Goal: Transaction & Acquisition: Obtain resource

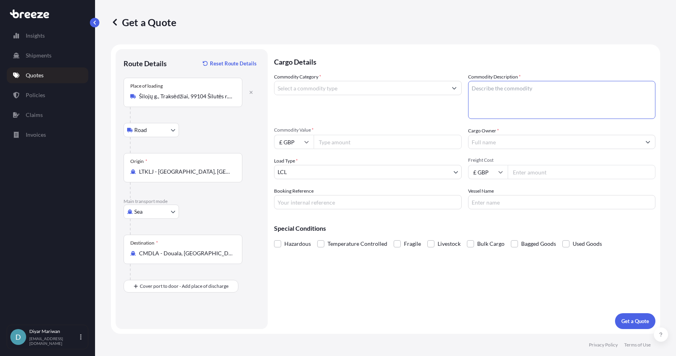
select select "Road"
select select "Sea"
select select "1"
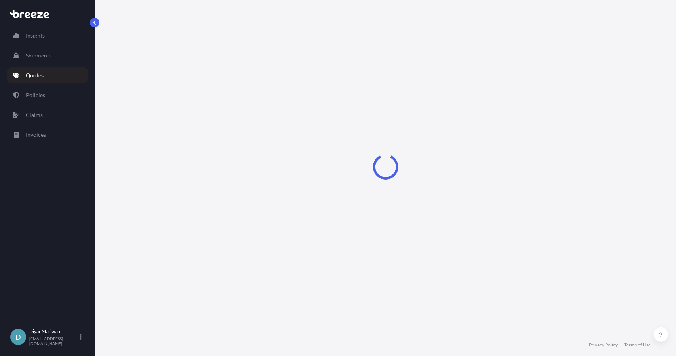
select select "Sea"
select select "1"
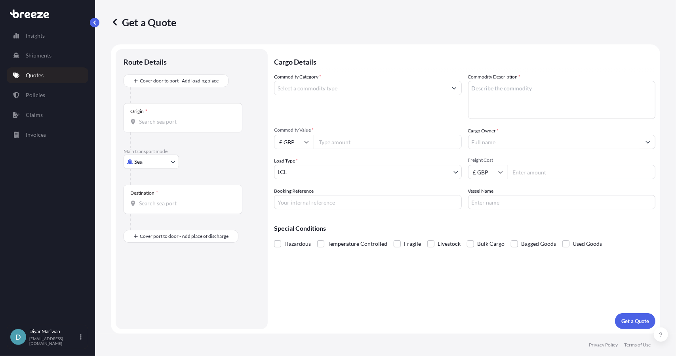
click at [169, 121] on input "Origin *" at bounding box center [185, 122] width 93 height 8
paste input "SILOJU STR.2 TRAKSEDZIAI VILL. SILUTE REGION [GEOGRAPHIC_DATA]"
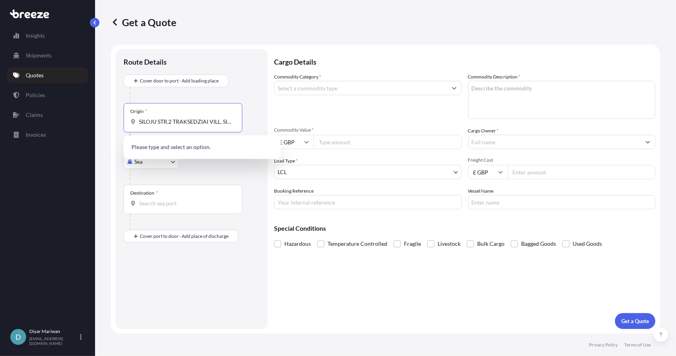
scroll to position [0, 61]
type input "SILOJU STR.2 TRAKSEDZIAI VILL. SILUTE REGION [GEOGRAPHIC_DATA]"
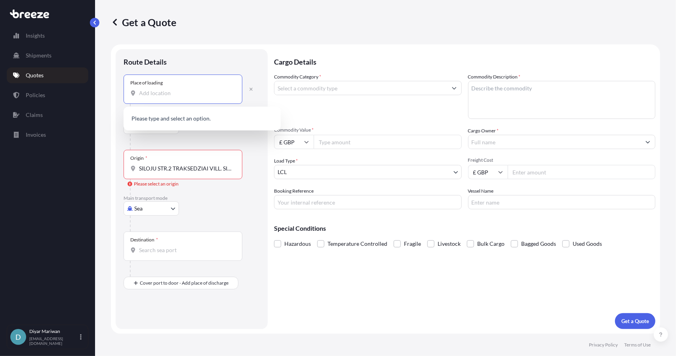
click at [155, 96] on input "Place of loading" at bounding box center [185, 93] width 93 height 8
paste input "SILOJU STR.2 TRAKSEDZIAI VILL. SILUTE REGION [GEOGRAPHIC_DATA]"
click at [185, 96] on input "SILOJU STR.2 TRAKSEDZIAI VILL. SILUTE REGION [GEOGRAPHIC_DATA]" at bounding box center [185, 93] width 93 height 8
drag, startPoint x: 177, startPoint y: 92, endPoint x: 293, endPoint y: 91, distance: 116.0
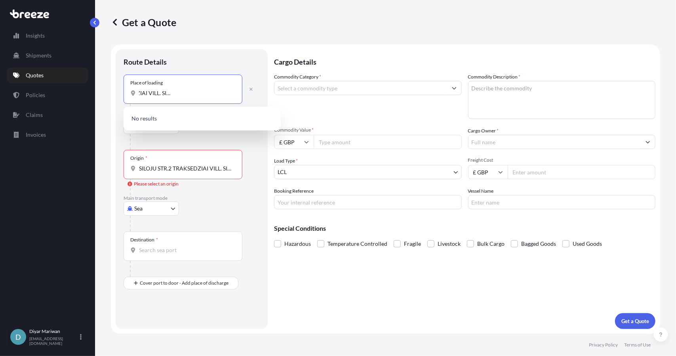
click at [293, 91] on form "Route Details Place of loading SILOJU STR.2 TRAKSEDZIAI VILL. SILUTE REGION LIT…" at bounding box center [385, 188] width 549 height 289
click at [201, 95] on input "SILOJU STR.2 TRAKSEDZIAI VILL. SILUTE REGION [GEOGRAPHIC_DATA]" at bounding box center [185, 93] width 93 height 8
drag, startPoint x: 203, startPoint y: 93, endPoint x: 92, endPoint y: 84, distance: 110.8
click at [93, 85] on div "Insights Shipments Quotes Policies Claims Invoices D Diyar Mariwan [EMAIL_ADDRE…" at bounding box center [338, 178] width 676 height 356
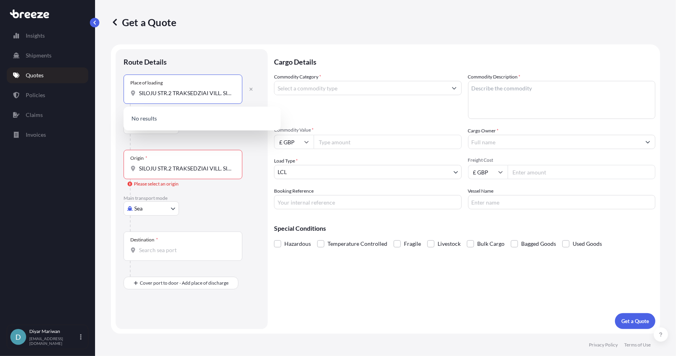
paste input "[STREET_ADDRESS][PERSON_NAME] r. [GEOGRAPHIC_DATA], [GEOGRAPHIC_DATA]"
click at [217, 118] on span "[STREET_ADDRESS] r. [GEOGRAPHIC_DATA], [GEOGRAPHIC_DATA]" at bounding box center [212, 121] width 124 height 16
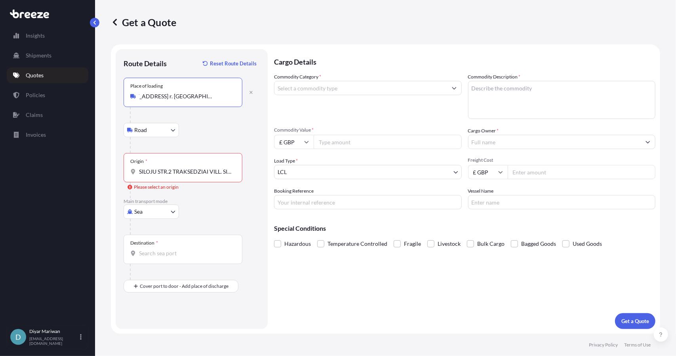
type input "[STREET_ADDRESS] r. [GEOGRAPHIC_DATA], [GEOGRAPHIC_DATA]"
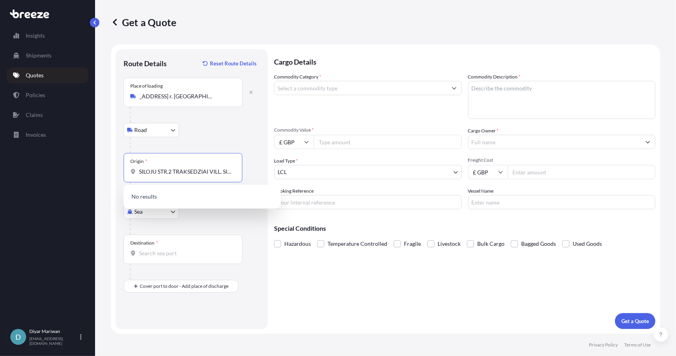
scroll to position [0, 0]
click at [169, 172] on input "SILOJU STR.2 TRAKSEDZIAI VILL. SILUTE REGION [GEOGRAPHIC_DATA]" at bounding box center [185, 171] width 93 height 8
type input "SILOJU STRSEDZIAI VILL. SILUTE REGION [GEOGRAPHIC_DATA]"
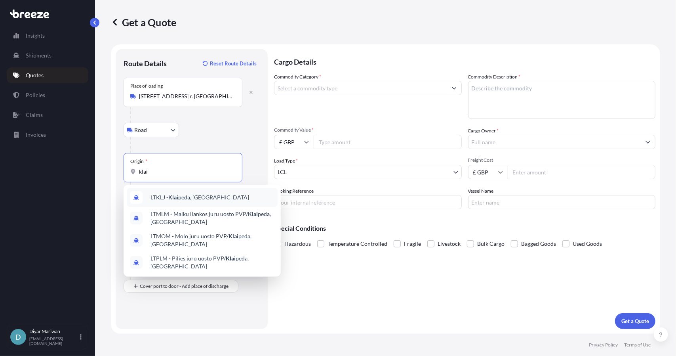
click at [204, 199] on span "LTKLJ - Klai peda, [GEOGRAPHIC_DATA]" at bounding box center [199, 197] width 99 height 8
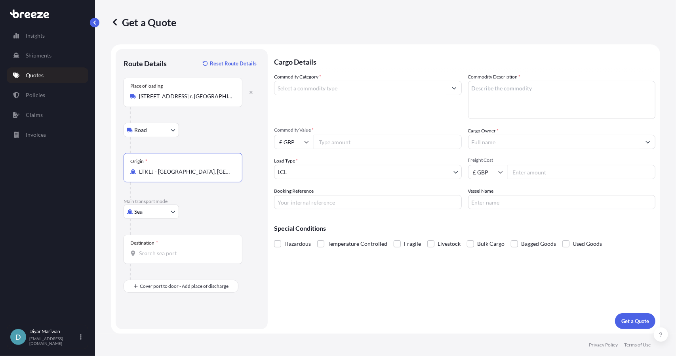
type input "LTKLJ - [GEOGRAPHIC_DATA], [GEOGRAPHIC_DATA]"
click at [177, 254] on input "Destination *" at bounding box center [185, 253] width 93 height 8
type input "CMDLA - Douala, [GEOGRAPHIC_DATA]"
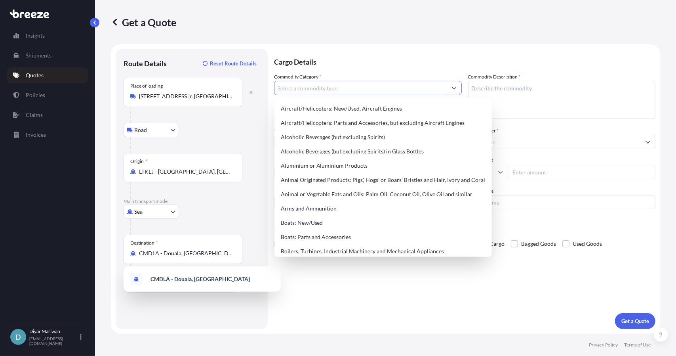
click at [337, 89] on input "Commodity Category *" at bounding box center [360, 88] width 173 height 14
paste input "8131880452"
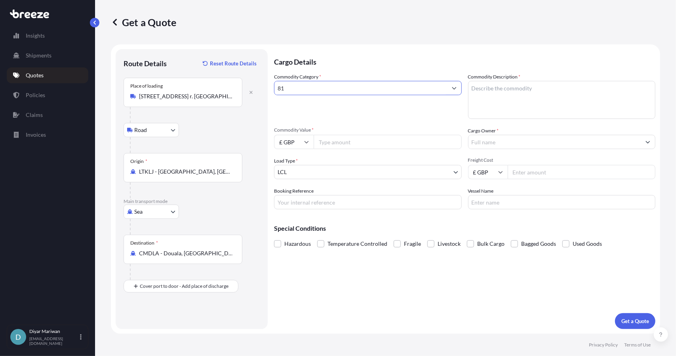
type input "8"
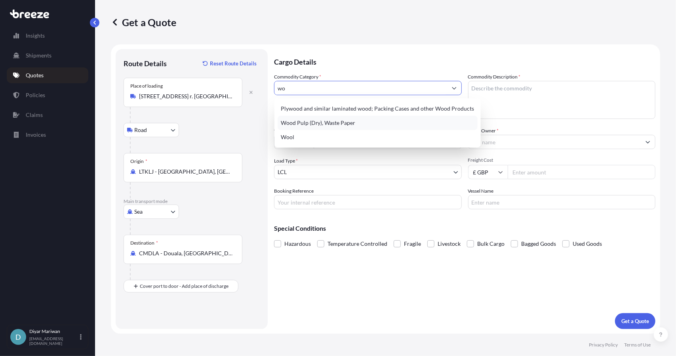
type input "w"
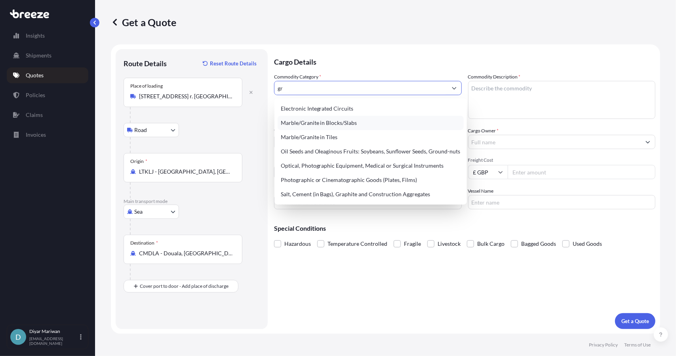
type input "g"
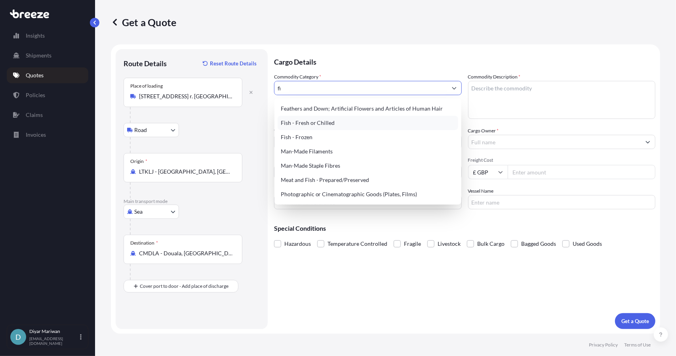
type input "f"
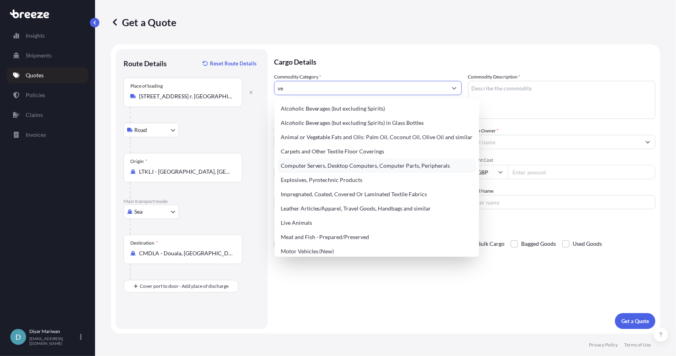
type input "veg"
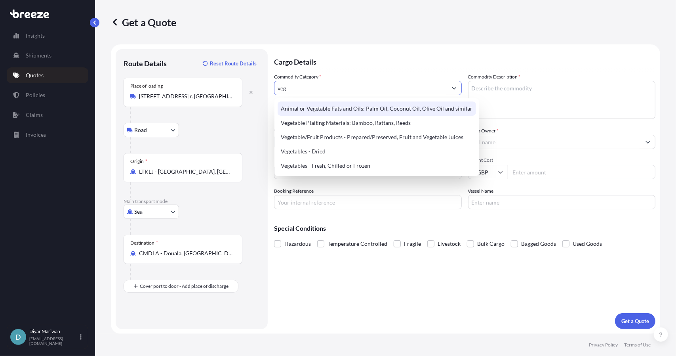
drag, startPoint x: 352, startPoint y: 87, endPoint x: 243, endPoint y: 99, distance: 109.9
click at [243, 99] on form "Route Details Reset Route Details Place of loading [STREET_ADDRESS] r. sav., [G…" at bounding box center [385, 188] width 549 height 289
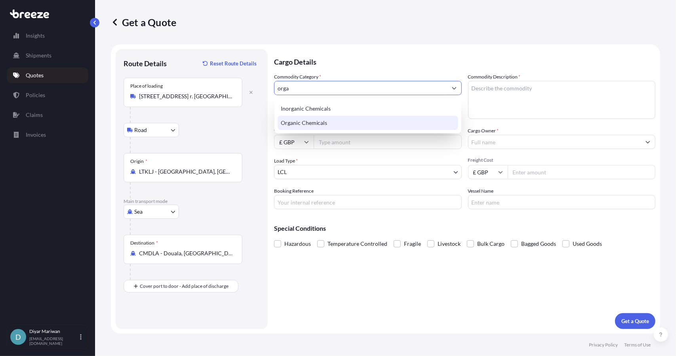
click at [337, 123] on div "Organic Chemicals" at bounding box center [368, 123] width 181 height 14
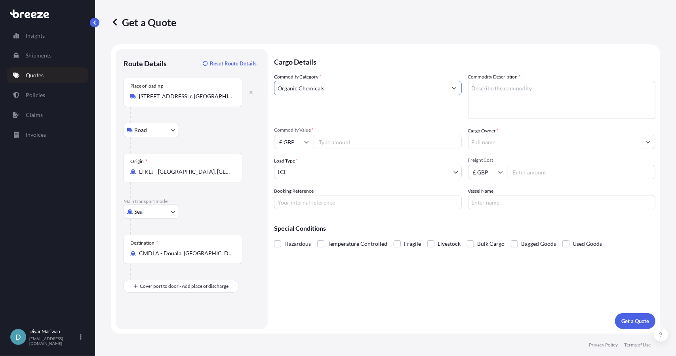
type input "Organic Chemicals"
click at [493, 90] on textarea "Commodity Description *" at bounding box center [562, 100] width 188 height 38
paste textarea "GREENFIBRE 416GF SAC 70L"
type textarea "GREENFIBRE 416GF SAC 70L"
click at [415, 87] on input "Organic Chemicals" at bounding box center [360, 88] width 173 height 14
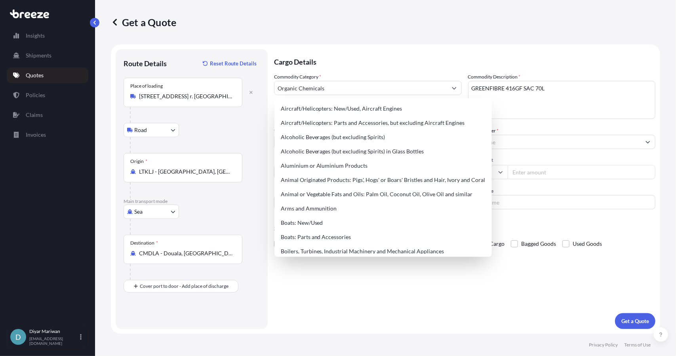
click at [266, 117] on div "Route Details Reset Route Details Place of loading [STREET_ADDRESS] r. sav., [G…" at bounding box center [192, 189] width 152 height 280
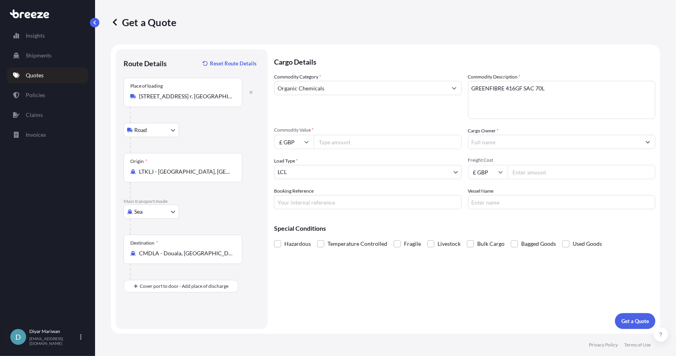
click at [307, 139] on icon at bounding box center [306, 141] width 5 height 5
click at [298, 160] on div "€ EUR" at bounding box center [293, 163] width 33 height 15
type input "€ EUR"
click at [341, 143] on input "Commodity Value *" at bounding box center [388, 142] width 148 height 14
paste input "5341.20"
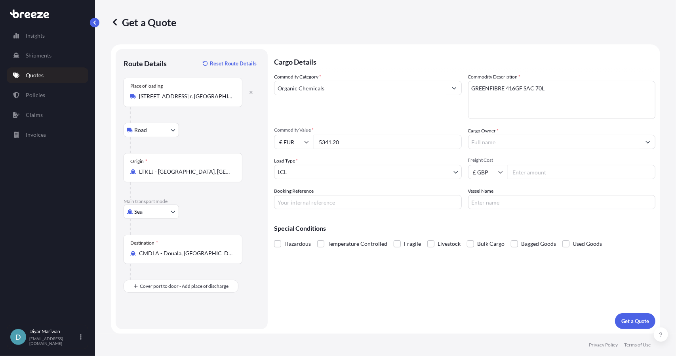
type input "5341.20"
click at [485, 144] on input "Cargo Owner *" at bounding box center [554, 142] width 173 height 14
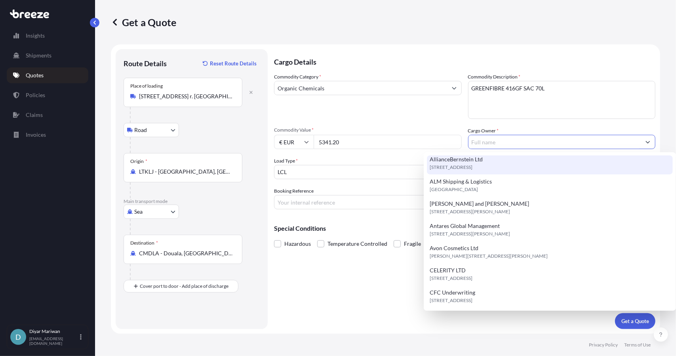
scroll to position [181, 0]
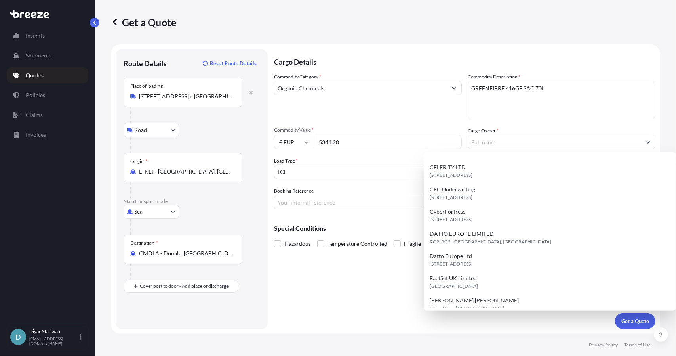
click at [340, 298] on div "Cargo Details Commodity Category * Organic Chemicals Commodity Description * GR…" at bounding box center [464, 189] width 381 height 280
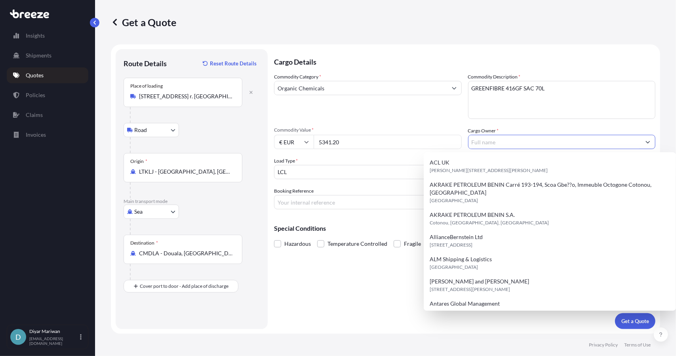
click at [493, 139] on input "Cargo Owner *" at bounding box center [554, 142] width 173 height 14
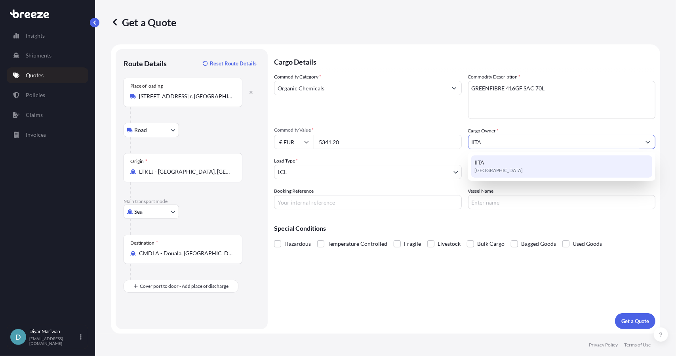
click at [490, 170] on span "[GEOGRAPHIC_DATA]" at bounding box center [498, 170] width 48 height 8
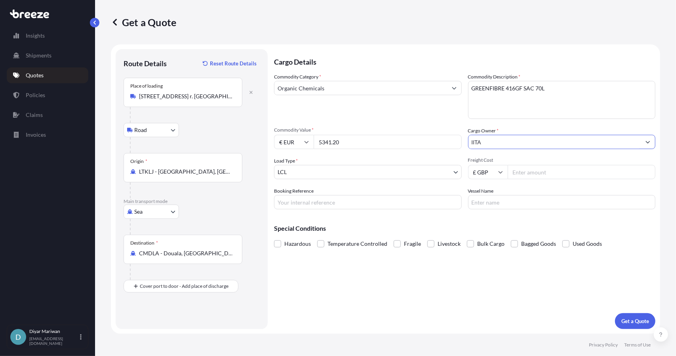
type input "IITA"
click at [310, 168] on body "15 options available. 10 options available. 0 options available. 1 option avail…" at bounding box center [338, 178] width 676 height 356
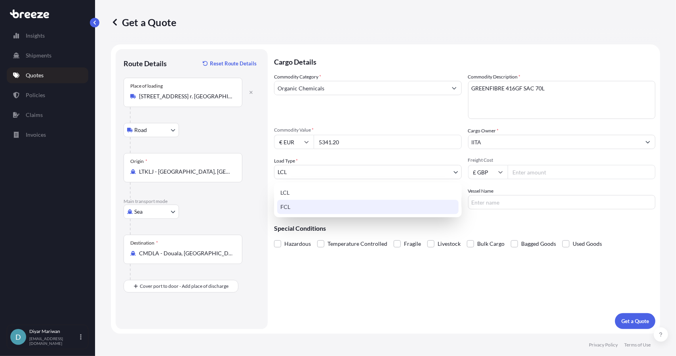
click at [290, 208] on div "FCL" at bounding box center [367, 207] width 181 height 14
select select "2"
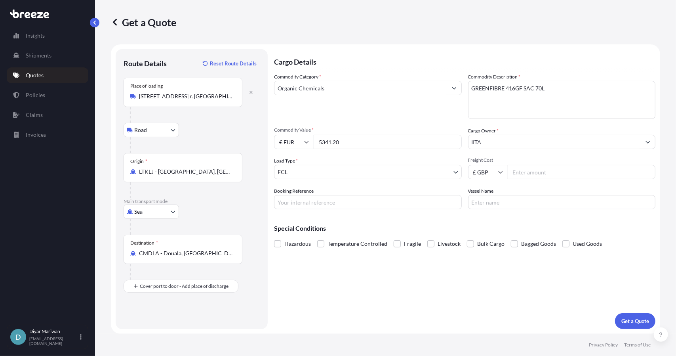
click at [500, 170] on icon at bounding box center [500, 171] width 5 height 5
click at [481, 210] on div "£ GBP" at bounding box center [487, 210] width 33 height 15
click at [534, 170] on input "Freight Cost" at bounding box center [582, 172] width 148 height 14
type input "5188"
click at [632, 318] on p "Get a Quote" at bounding box center [635, 321] width 28 height 8
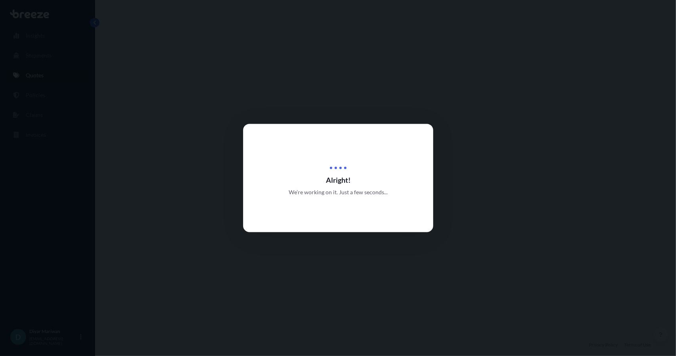
select select "Road"
select select "Sea"
select select "2"
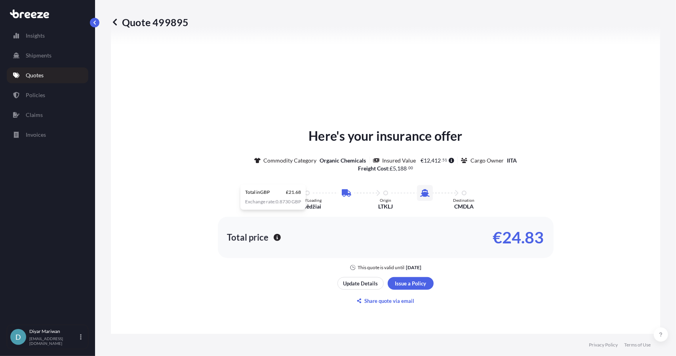
scroll to position [388, 0]
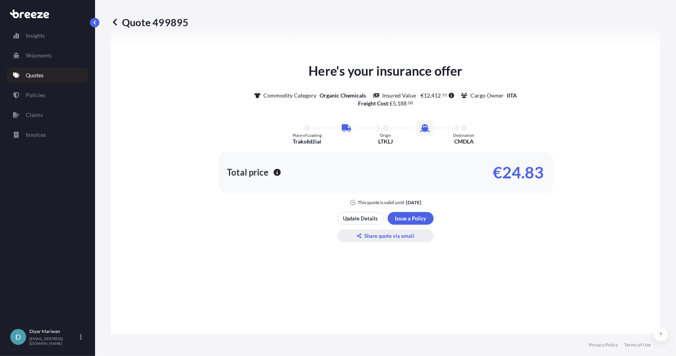
click at [403, 237] on p "Share quote via email" at bounding box center [390, 236] width 50 height 8
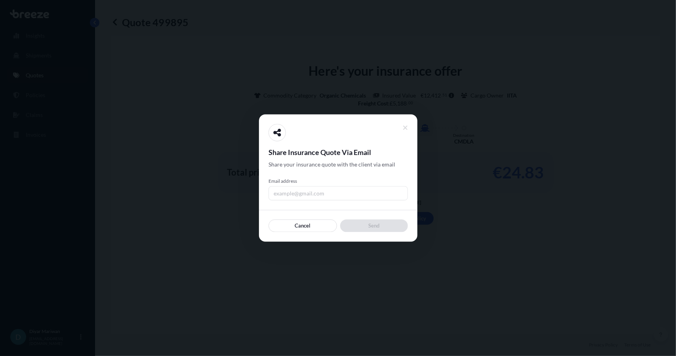
click at [288, 193] on input "Email address" at bounding box center [337, 193] width 139 height 14
type input "[EMAIL_ADDRESS][DOMAIN_NAME]"
